Goal: Transaction & Acquisition: Purchase product/service

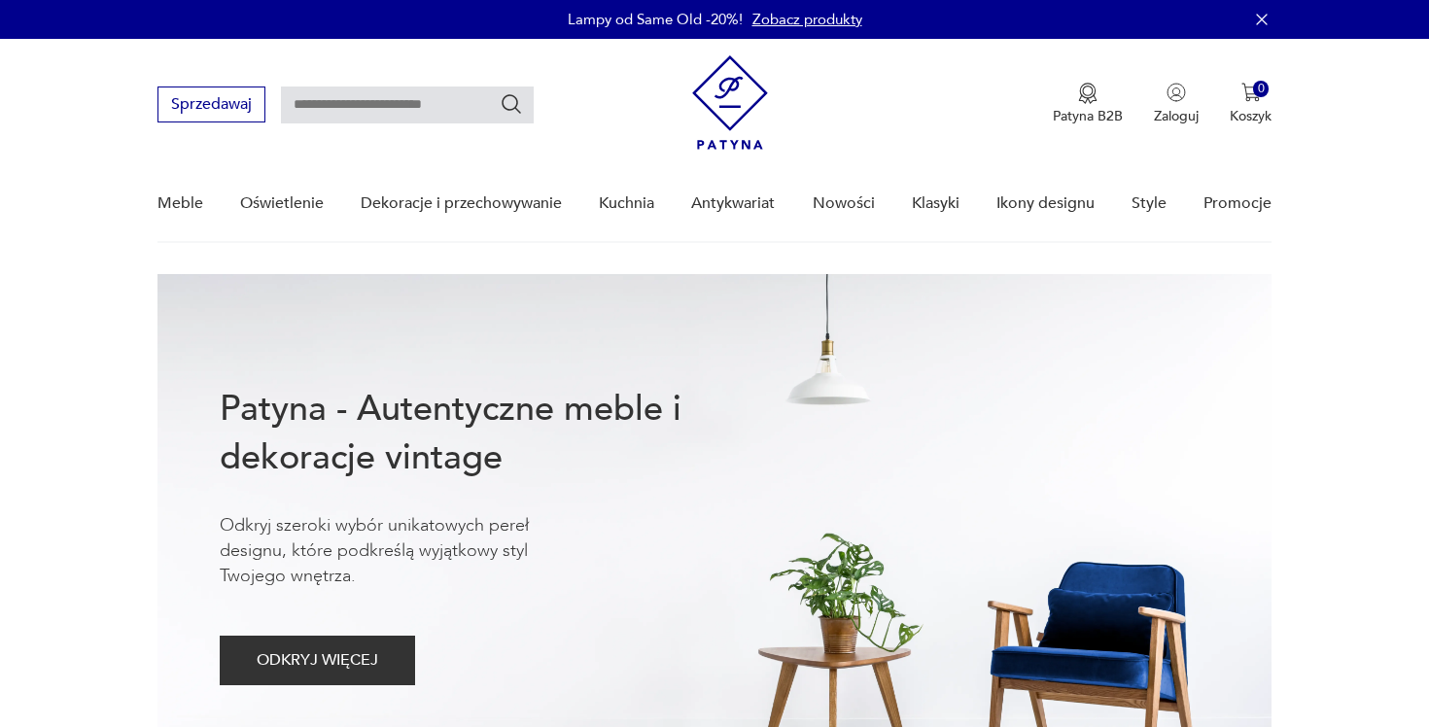
click at [405, 113] on input "text" at bounding box center [407, 105] width 253 height 37
type input "********"
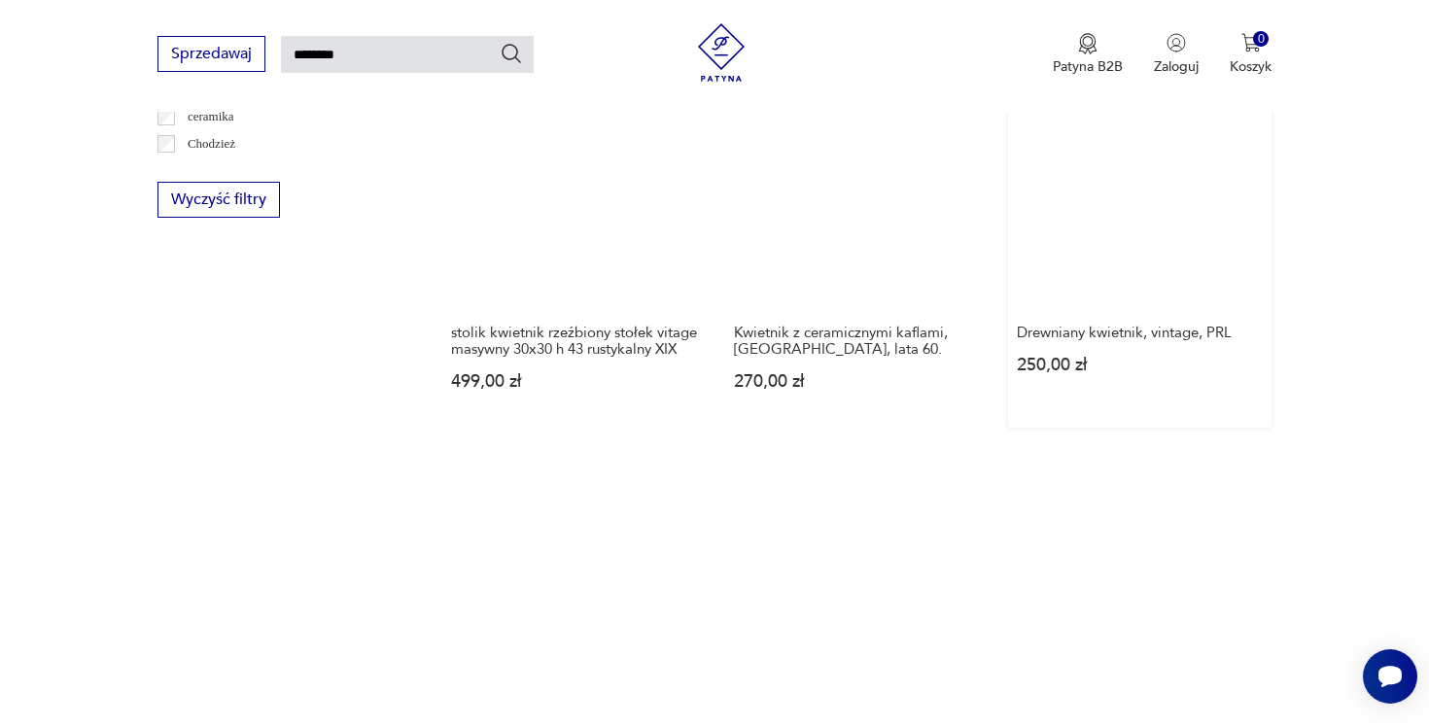
scroll to position [1352, 0]
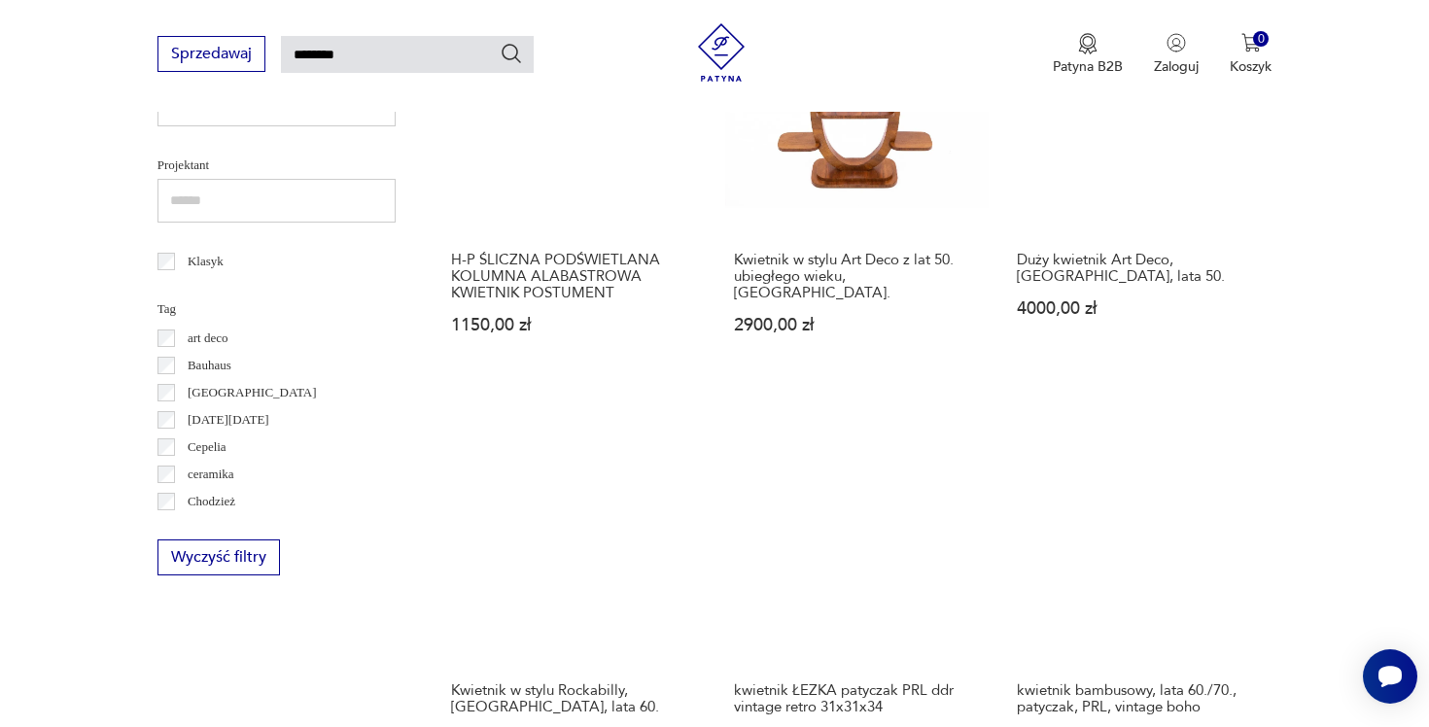
scroll to position [886, 0]
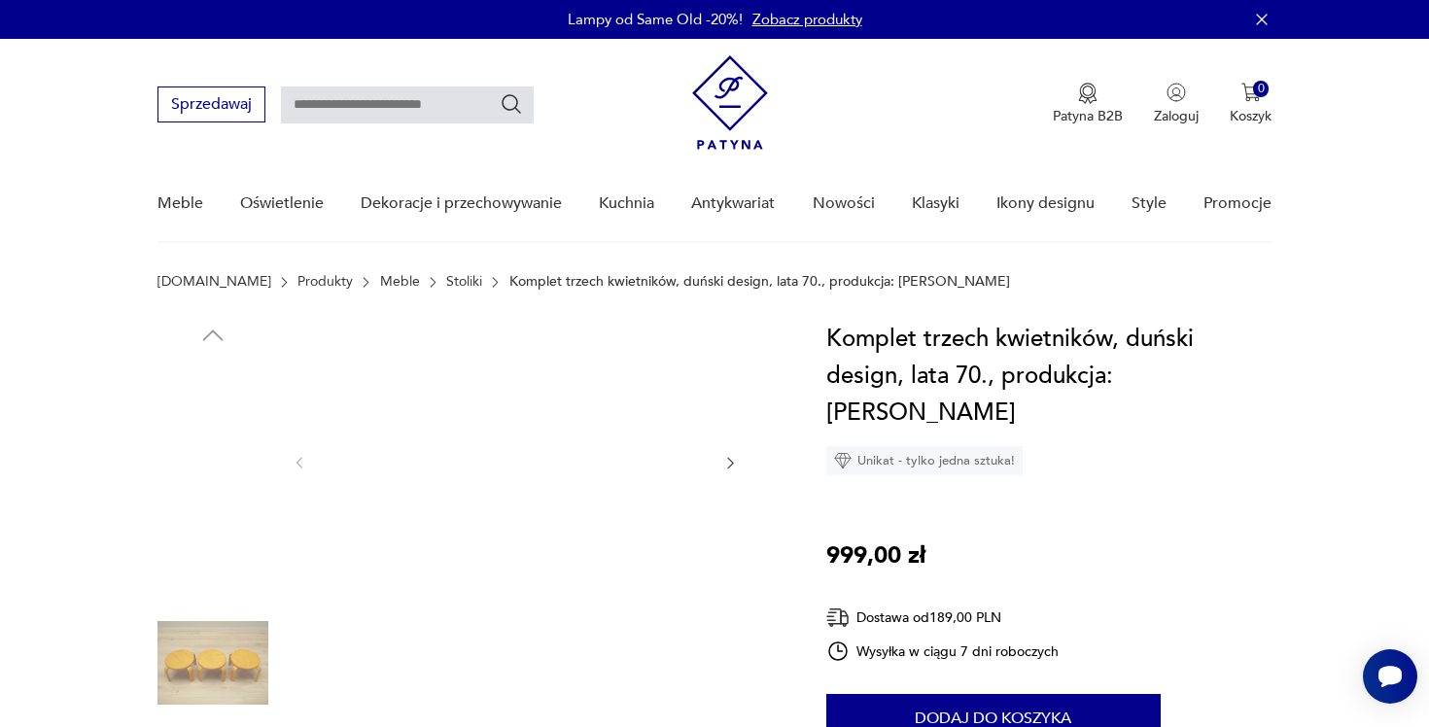
click at [207, 550] on img at bounding box center [213, 539] width 111 height 111
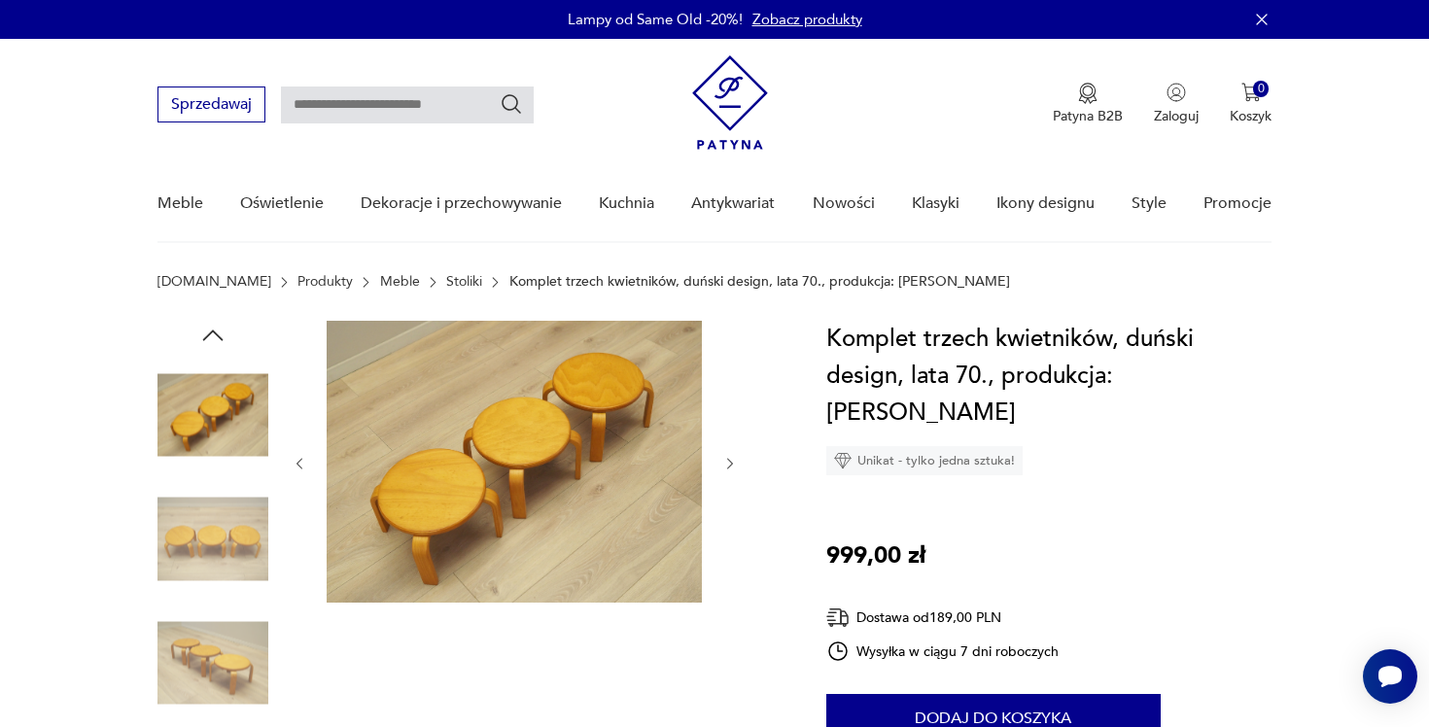
click at [203, 623] on img at bounding box center [213, 663] width 111 height 111
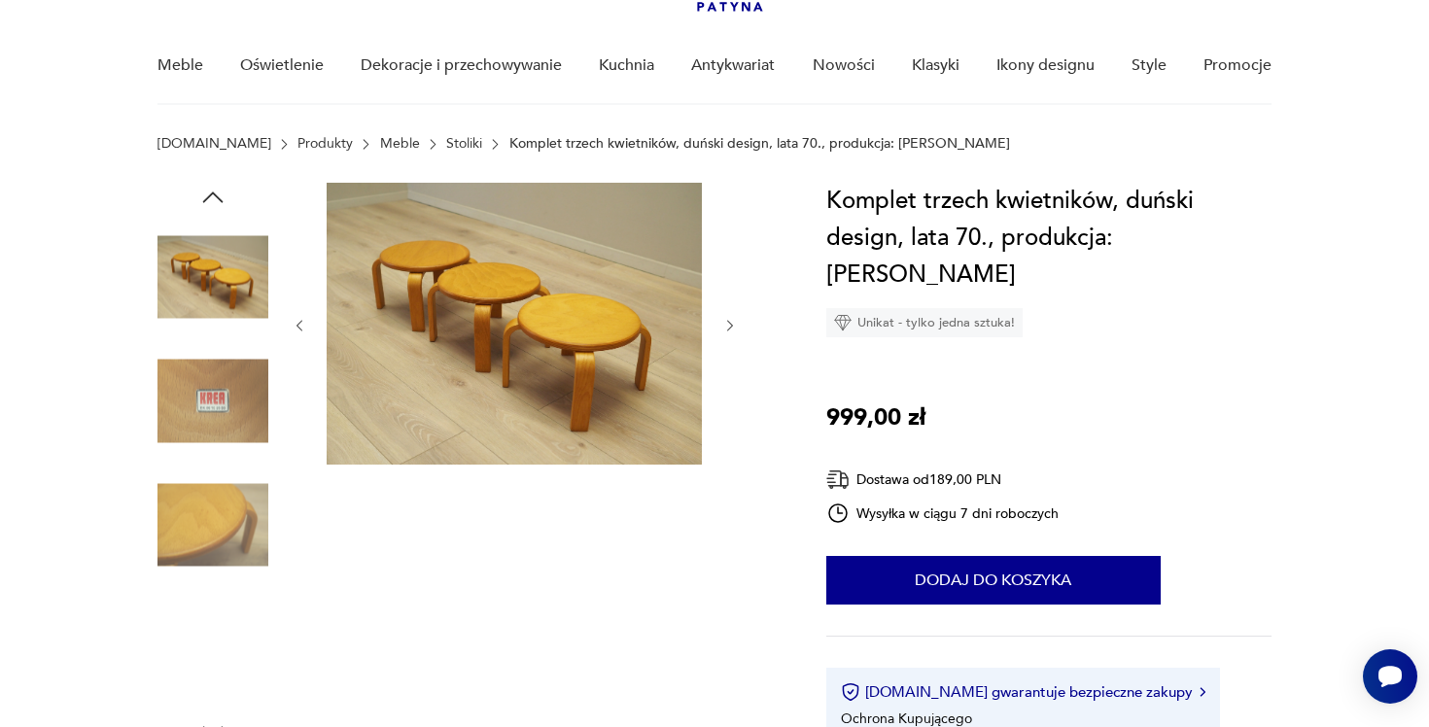
scroll to position [141, 0]
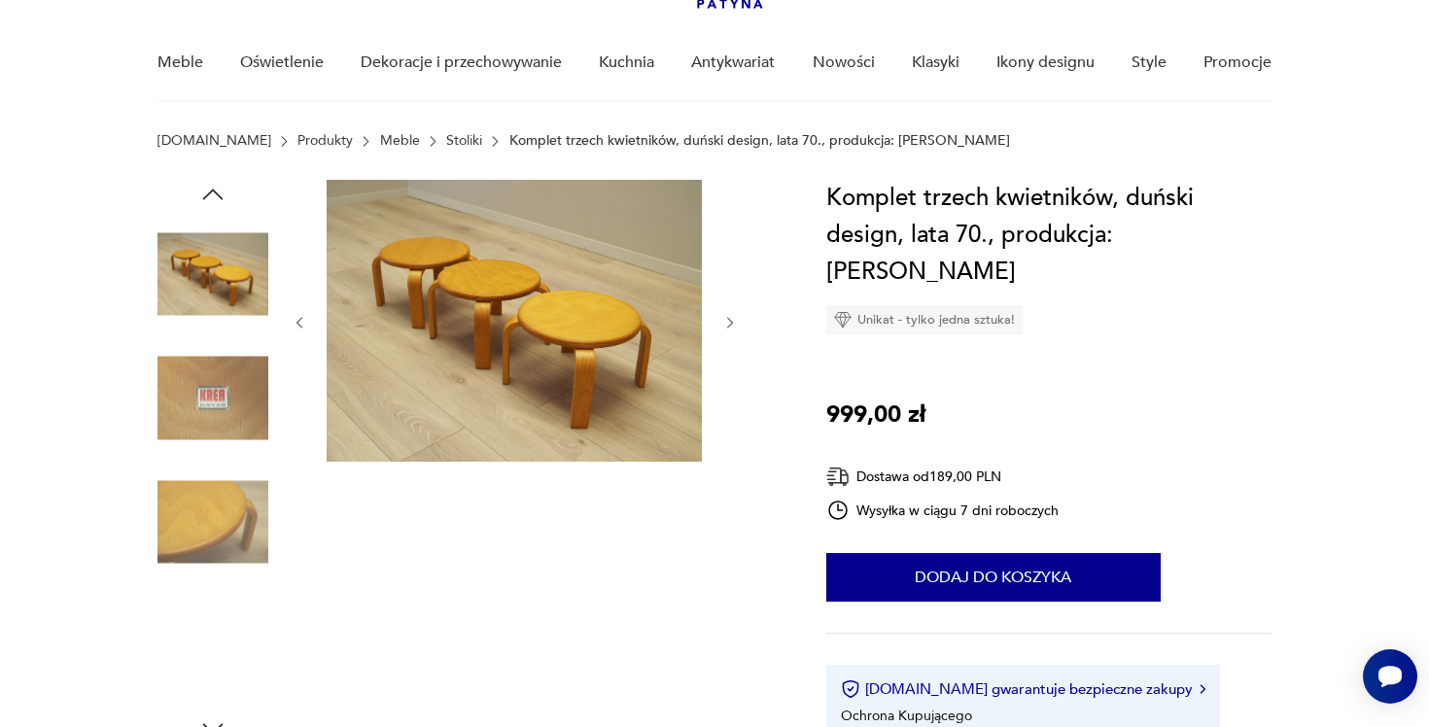
click at [210, 523] on img at bounding box center [213, 522] width 111 height 111
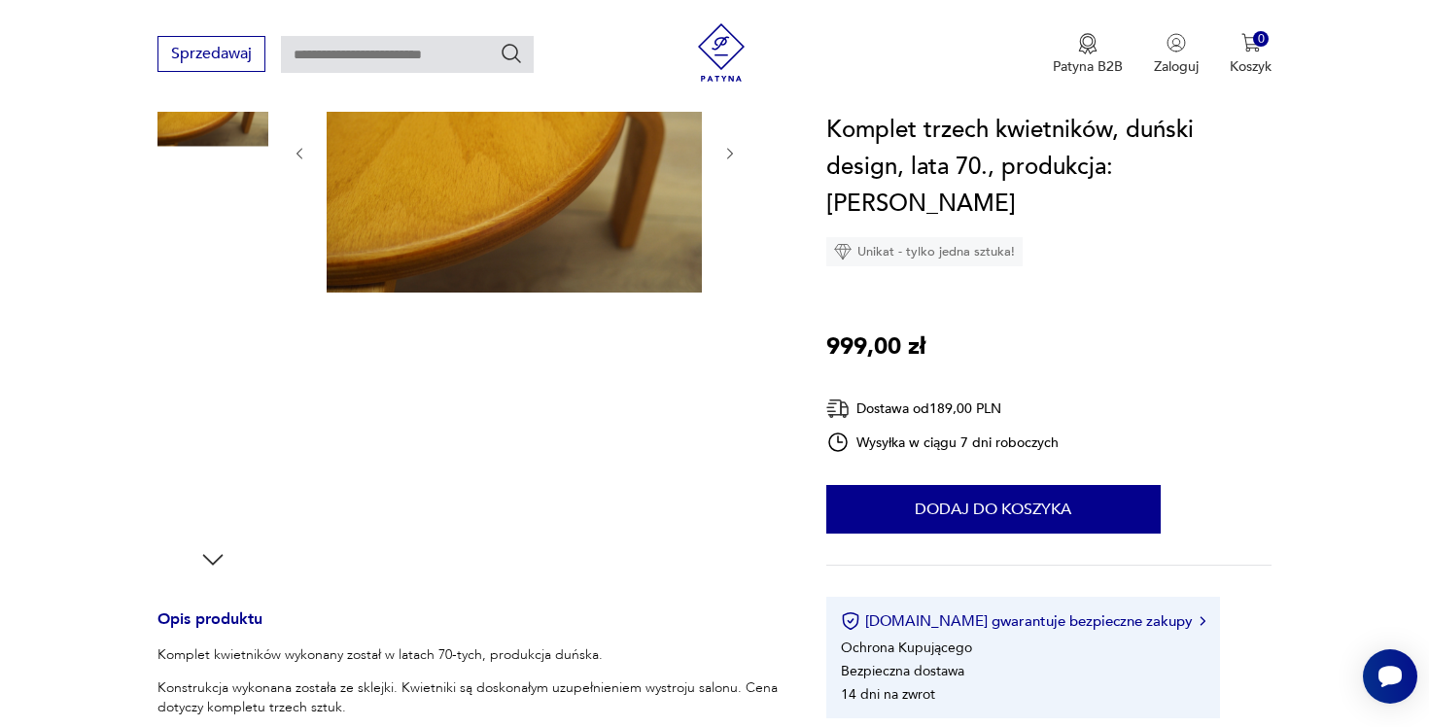
scroll to position [540, 0]
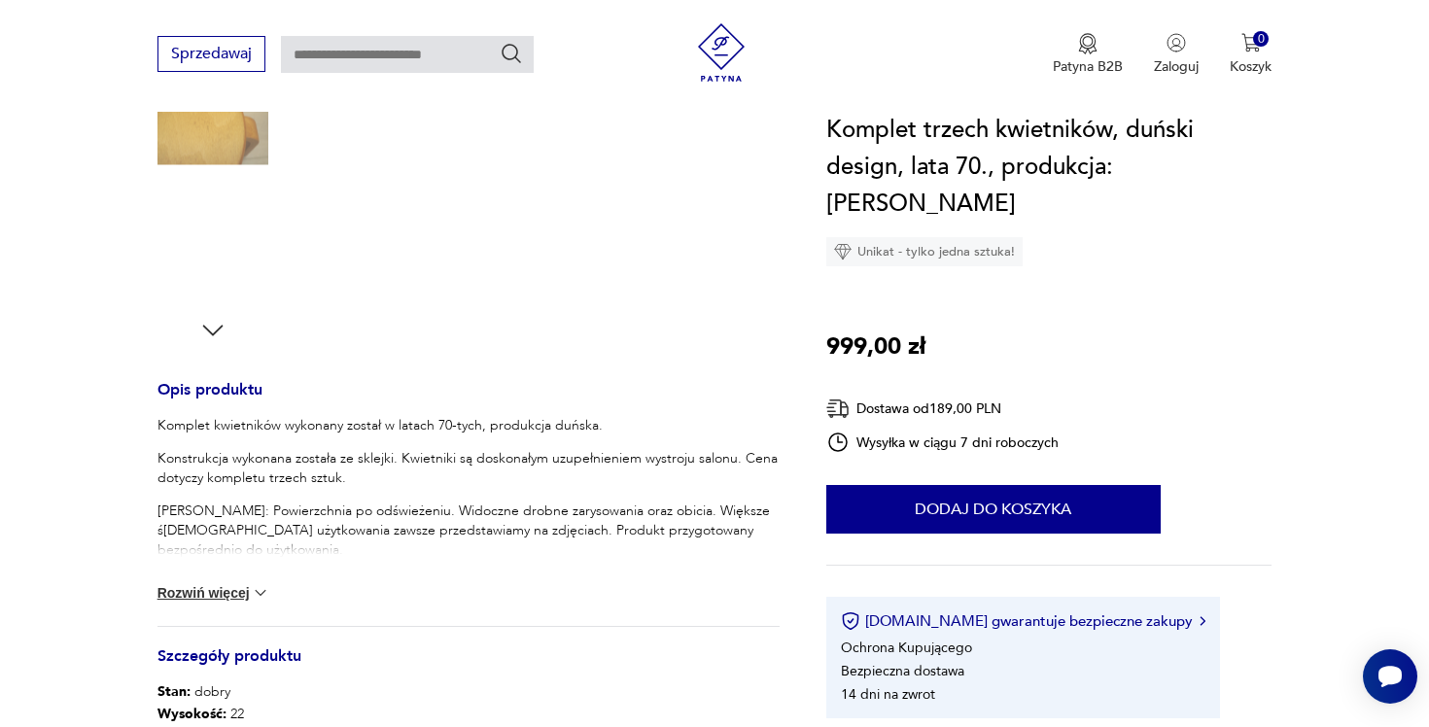
click at [212, 262] on img at bounding box center [213, 248] width 111 height 111
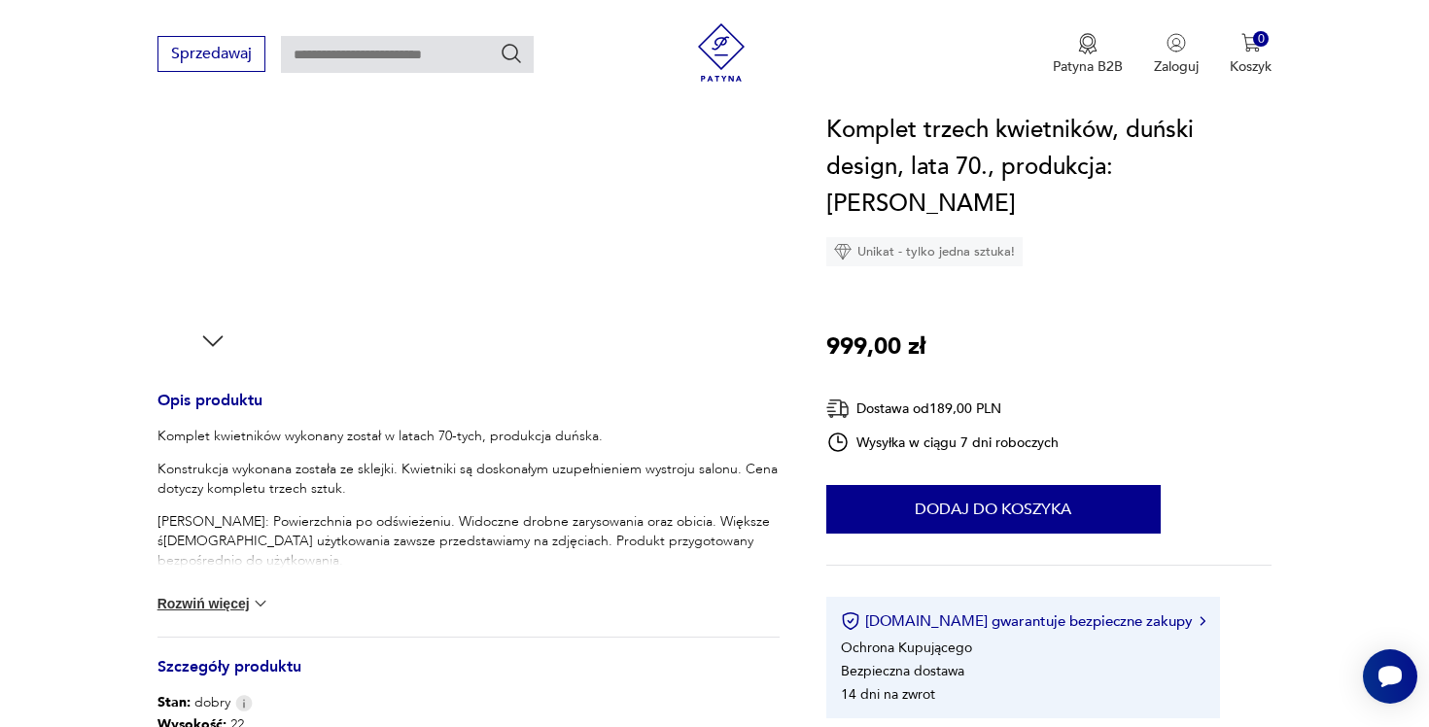
scroll to position [80, 0]
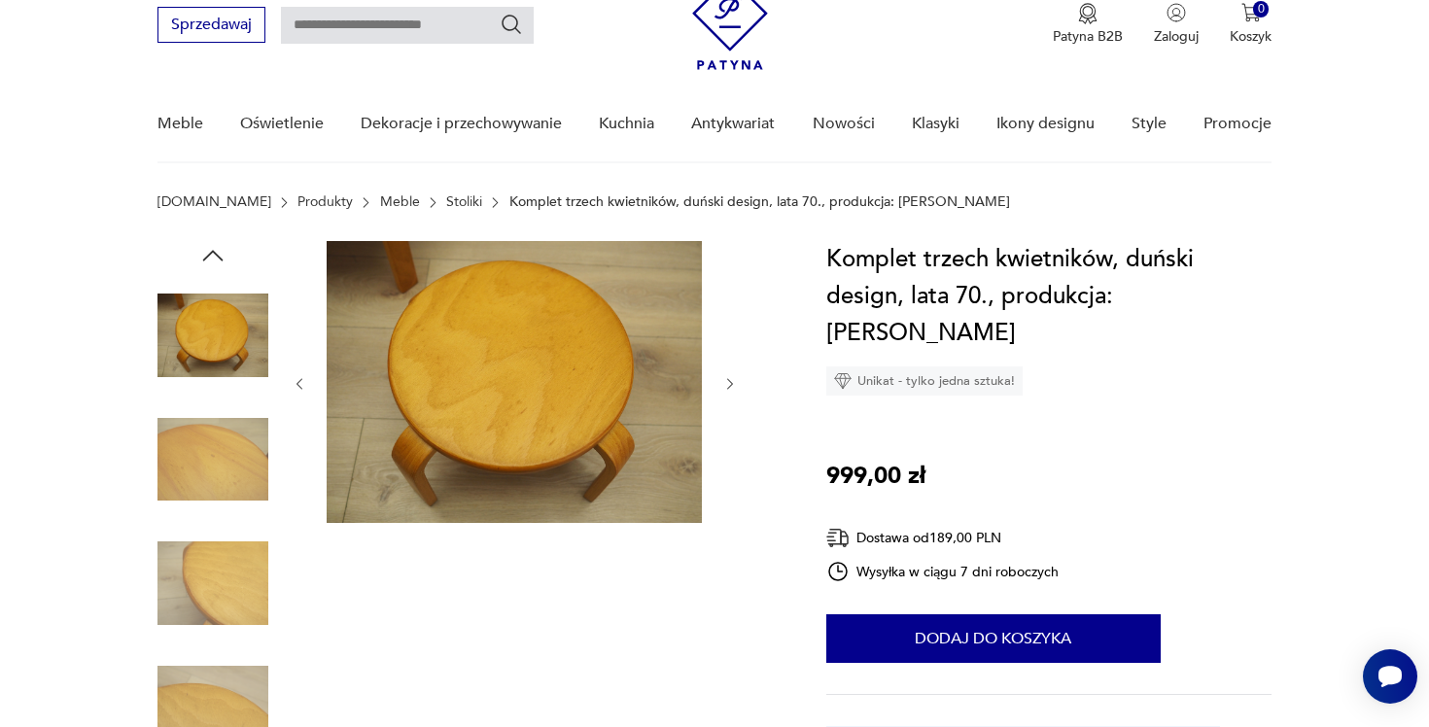
type input "********"
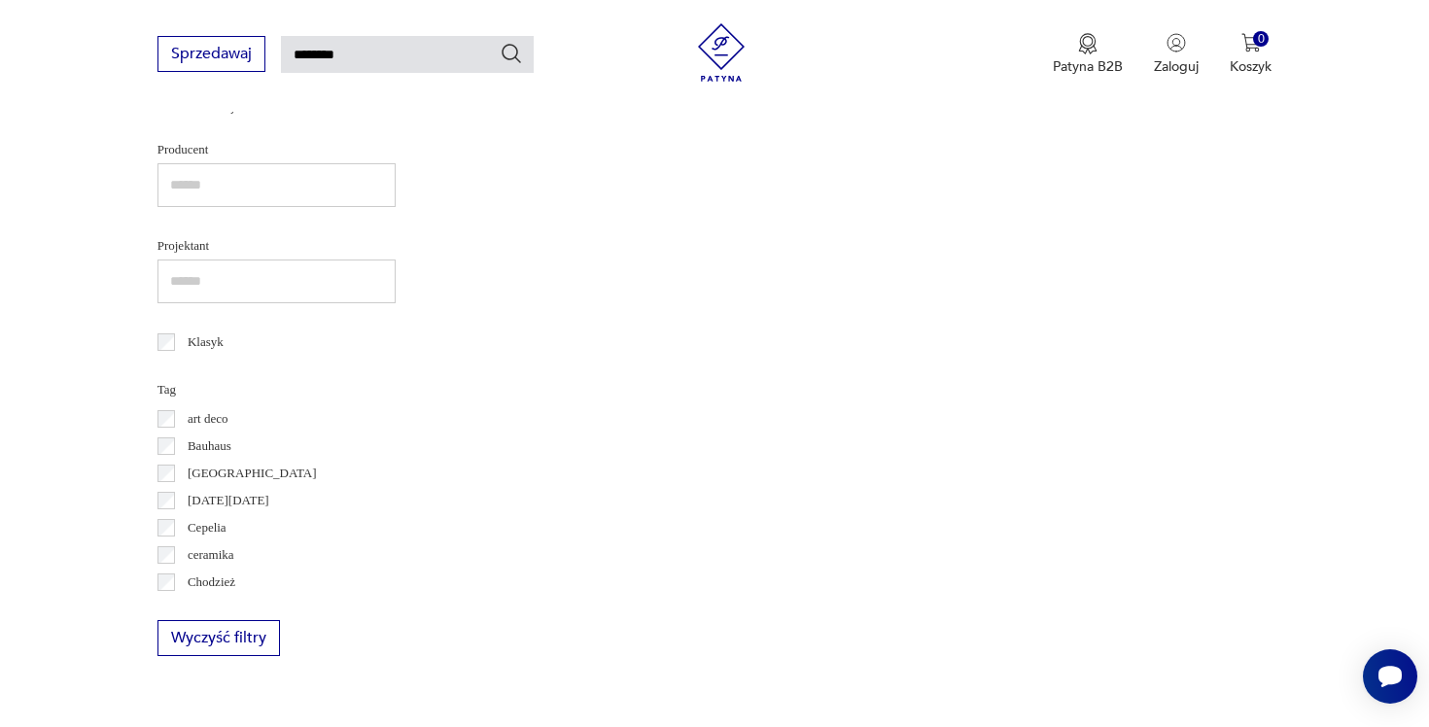
scroll to position [295, 0]
